Goal: Find specific page/section: Find specific page/section

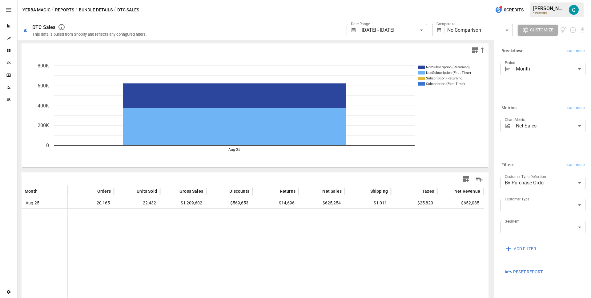
click at [83, 10] on button "Bundle Details" at bounding box center [96, 10] width 34 height 8
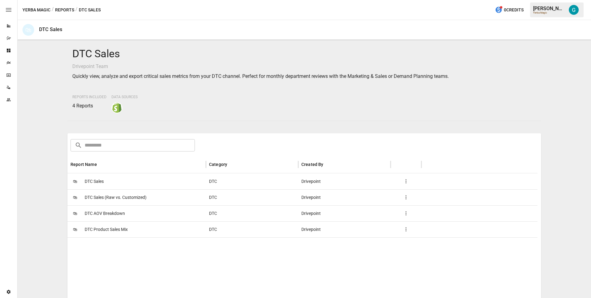
click at [119, 185] on div "🛍 DTC Sales" at bounding box center [136, 181] width 139 height 16
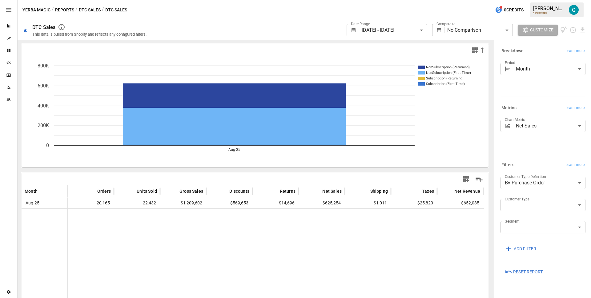
click at [414, 0] on body "**********" at bounding box center [295, 0] width 591 height 0
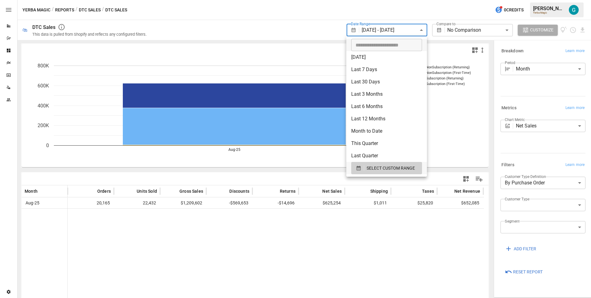
click at [525, 272] on div at bounding box center [295, 149] width 591 height 298
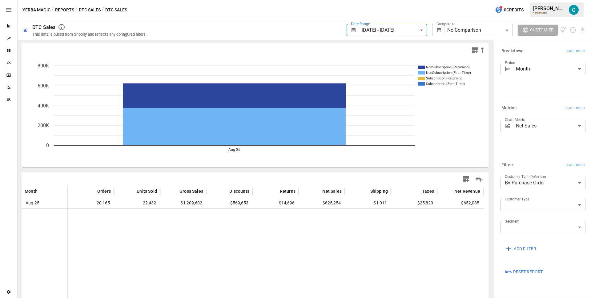
click at [525, 271] on span "Reset Report" at bounding box center [528, 272] width 30 height 8
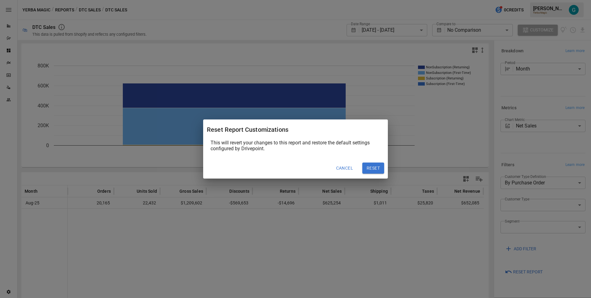
click at [378, 166] on button "Reset" at bounding box center [374, 168] width 22 height 11
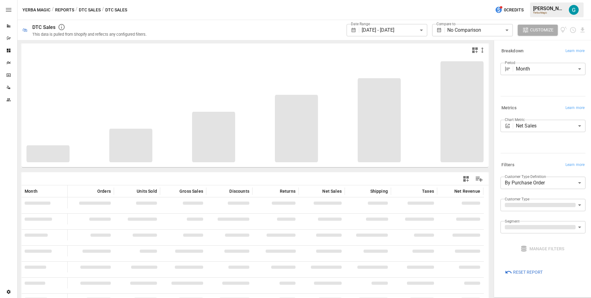
click at [259, 13] on div "Yerba Magic / Reports / DTC Sales / DTC Sales 0 Credits [PERSON_NAME] Yerba Mag…" at bounding box center [305, 10] width 574 height 20
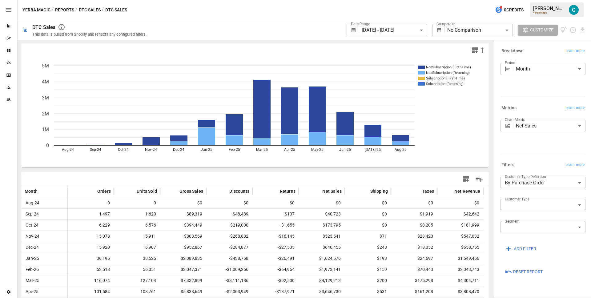
click at [462, 135] on icon "NonSubscription (First-Time) NonSubscription (Returning) Subscription (First-Ti…" at bounding box center [253, 111] width 463 height 111
click at [65, 10] on button "Reports" at bounding box center [64, 10] width 19 height 8
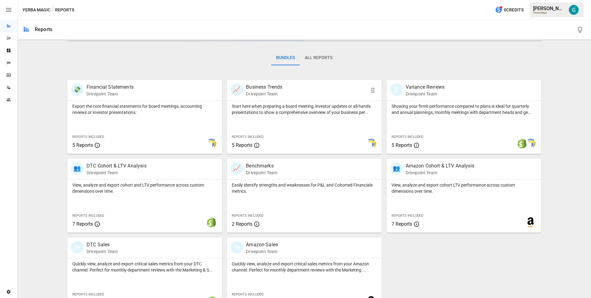
scroll to position [100, 0]
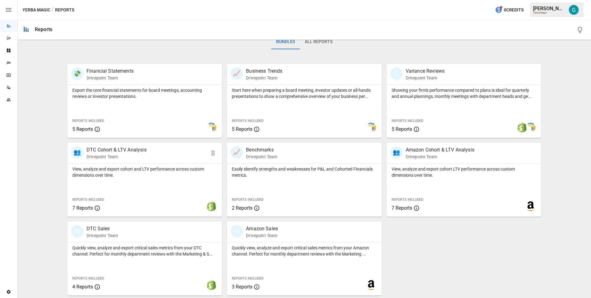
click at [147, 164] on div "View, analyze and export cohort and LTV performance across custom dimensions ov…" at bounding box center [144, 171] width 155 height 15
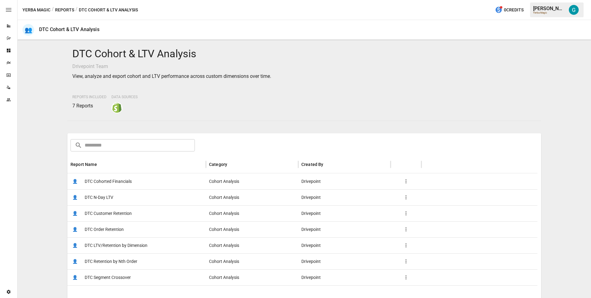
click at [131, 185] on span "DTC Cohorted Financials" at bounding box center [108, 182] width 47 height 16
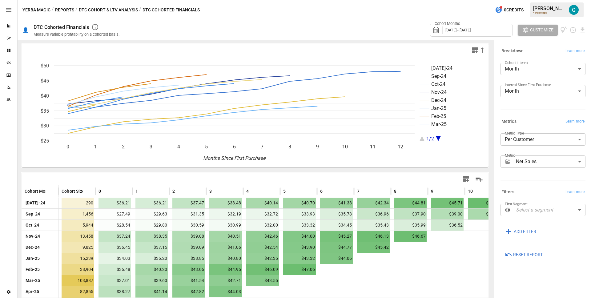
click at [537, 0] on body "Reports Dazzler Studio Dashboards Plans SmartModel ™ Data Sources Team Settings…" at bounding box center [295, 0] width 591 height 0
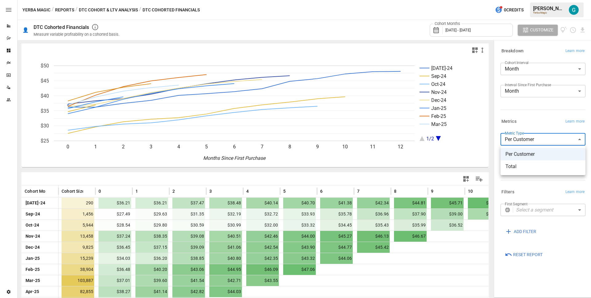
click at [532, 128] on div at bounding box center [295, 149] width 591 height 298
click at [533, 0] on body "Reports Dazzler Studio Dashboards Plans SmartModel ™ Data Sources Team Settings…" at bounding box center [295, 0] width 591 height 0
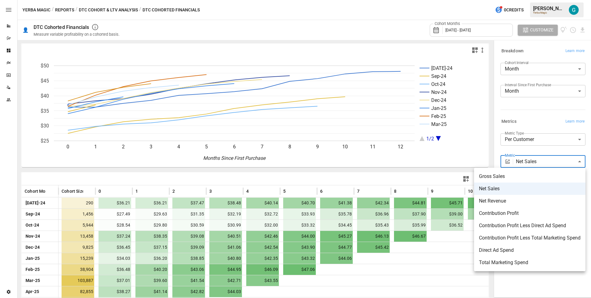
click at [530, 212] on span "Contribution Profit" at bounding box center [530, 213] width 102 height 7
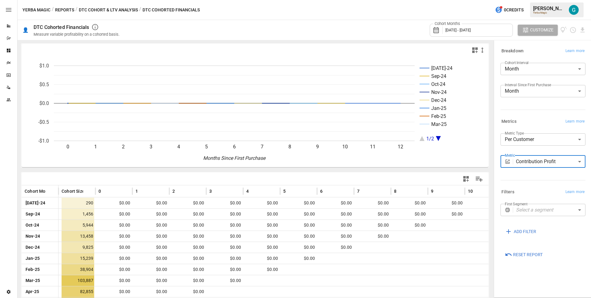
click at [538, 154] on div "**********" at bounding box center [543, 152] width 85 height 39
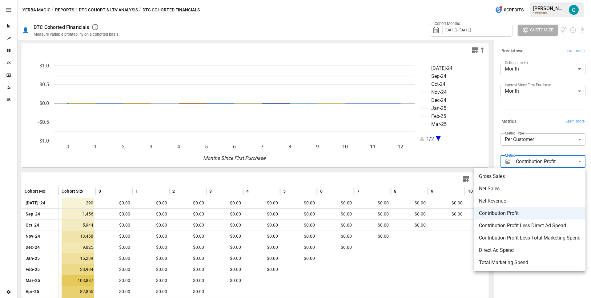
click at [544, 0] on body "Reports Dazzler Studio Dashboards Plans SmartModel ™ Data Sources Team Settings…" at bounding box center [295, 0] width 591 height 0
click at [529, 237] on span "Contribution Profit Less Total Marketing Spend" at bounding box center [530, 237] width 102 height 7
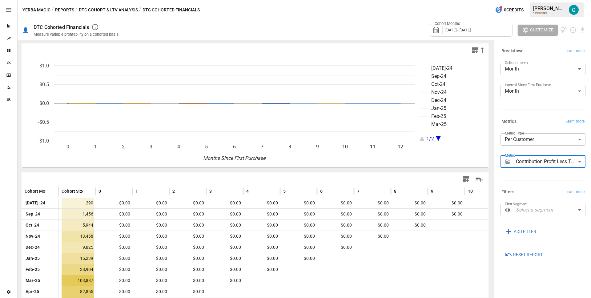
click at [536, 0] on body "Reports Dazzler Studio Dashboards Plans SmartModel ™ Data Sources Team Settings…" at bounding box center [295, 0] width 591 height 0
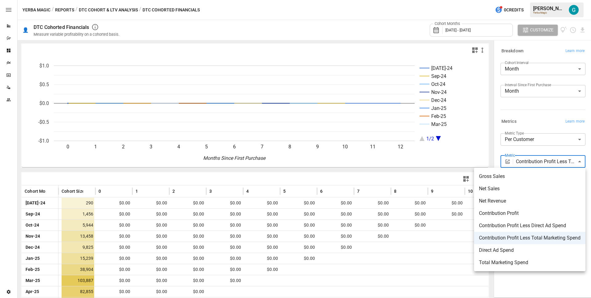
click at [532, 264] on span "Total Marketing Spend" at bounding box center [530, 262] width 102 height 7
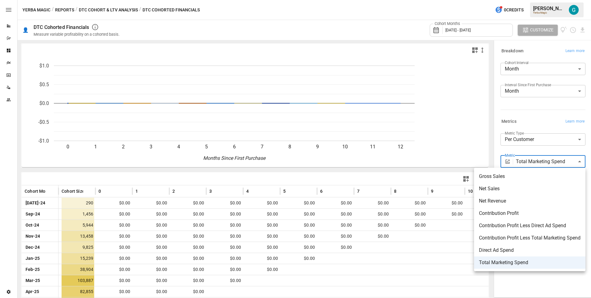
click at [531, 0] on body "Reports Dazzler Studio Dashboards Plans SmartModel ™ Data Sources Team Settings…" at bounding box center [295, 0] width 591 height 0
click at [527, 215] on span "Contribution Profit" at bounding box center [530, 213] width 102 height 7
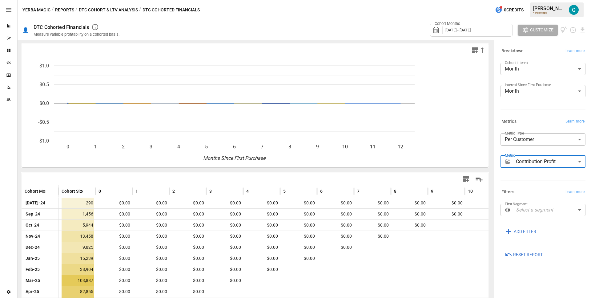
click at [526, 0] on body "Reports Dazzler Studio Dashboards Plans SmartModel ™ Data Sources Team Settings…" at bounding box center [295, 0] width 591 height 0
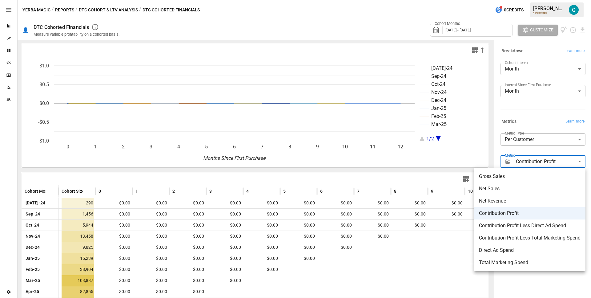
click at [521, 201] on span "Net Revenue" at bounding box center [530, 200] width 102 height 7
type input "**********"
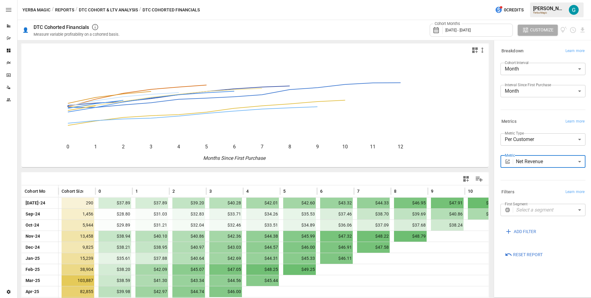
click at [108, 11] on button "DTC Cohort & LTV Analysis" at bounding box center [108, 10] width 59 height 8
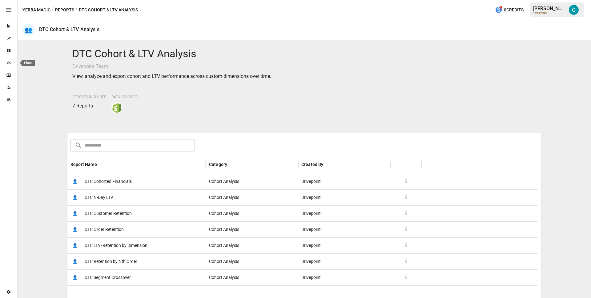
click at [9, 63] on icon "Plans" at bounding box center [8, 62] width 4 height 3
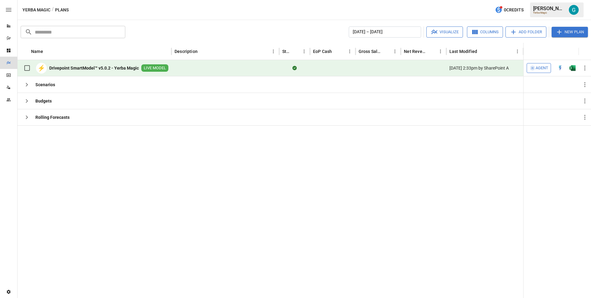
click at [8, 23] on div "Reports" at bounding box center [8, 26] width 17 height 12
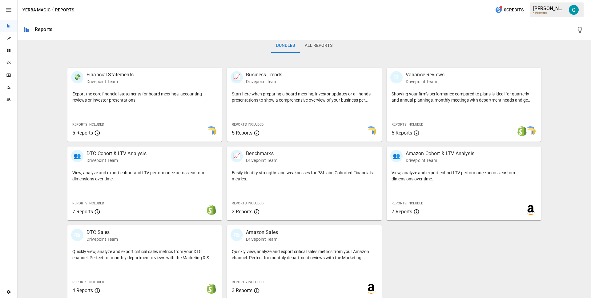
scroll to position [100, 0]
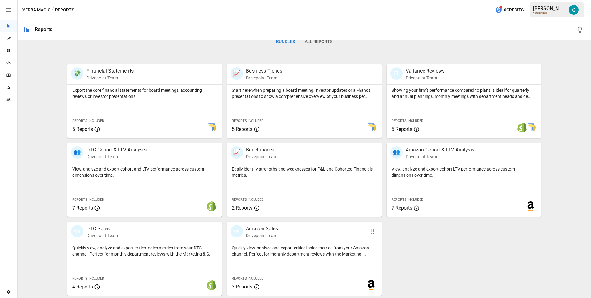
click at [264, 224] on div "🛍 Amazon Sales Drivepoint Team" at bounding box center [304, 232] width 155 height 20
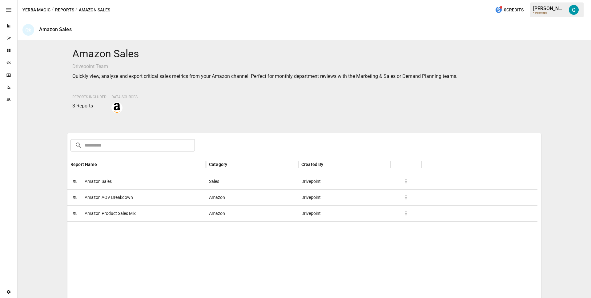
click at [103, 179] on span "Amazon Sales" at bounding box center [98, 182] width 27 height 16
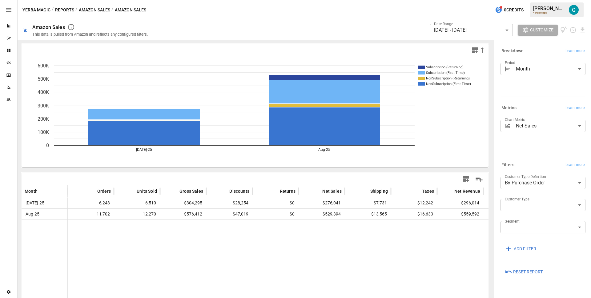
click at [294, 31] on div "Date Range [DATE] - [DATE] ****** ​ Customize" at bounding box center [370, 30] width 431 height 20
click at [316, 7] on div "Yerba Magic / Reports / Amazon Sales / Amazon Sales 0 Credits [PERSON_NAME] Yer…" at bounding box center [305, 10] width 574 height 20
click at [513, 95] on div at bounding box center [541, 95] width 87 height 3
